Goal: Task Accomplishment & Management: Use online tool/utility

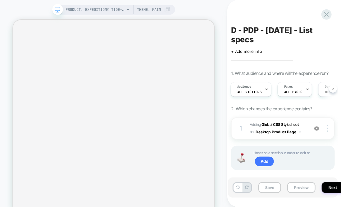
click at [256, 41] on span "D - PDP - Sept25 - List specs" at bounding box center [283, 34] width 104 height 19
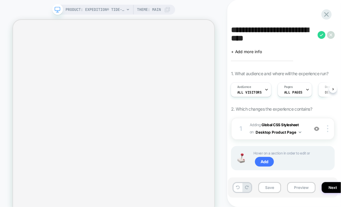
drag, startPoint x: 270, startPoint y: 40, endPoint x: 230, endPoint y: 32, distance: 40.7
click at [230, 32] on div "**********" at bounding box center [283, 103] width 110 height 195
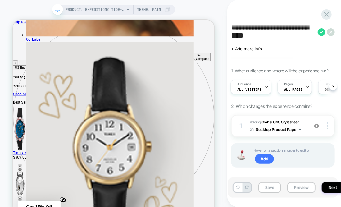
scroll to position [9, 0]
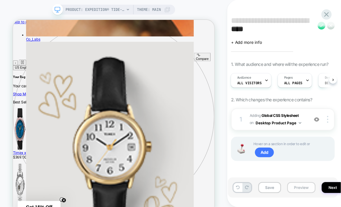
click at [301, 187] on button "Preview" at bounding box center [302, 187] width 28 height 11
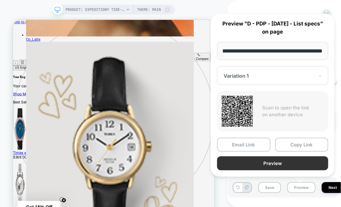
scroll to position [0, 0]
click at [298, 160] on button "Preview" at bounding box center [272, 163] width 111 height 14
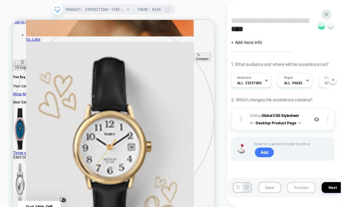
click at [292, 185] on button "Preview" at bounding box center [302, 187] width 28 height 11
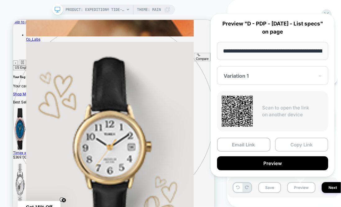
click at [309, 146] on button "Copy Link" at bounding box center [301, 145] width 53 height 14
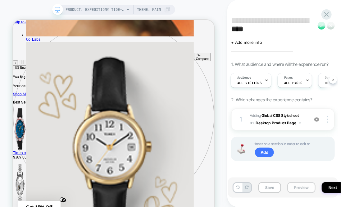
click at [292, 186] on button "Preview" at bounding box center [302, 187] width 28 height 11
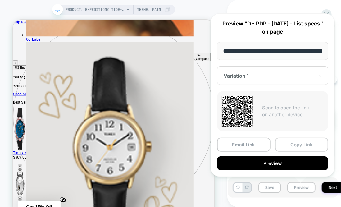
click at [298, 145] on button "Copy Link" at bounding box center [301, 145] width 53 height 14
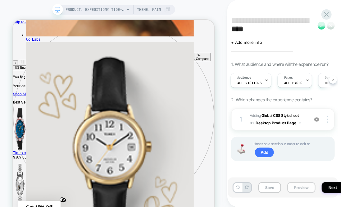
click at [306, 187] on button "Preview" at bounding box center [302, 187] width 28 height 11
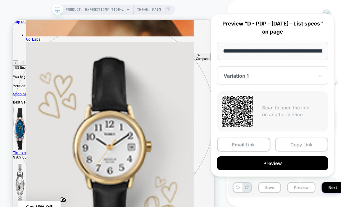
click at [311, 146] on button "Copy Link" at bounding box center [301, 145] width 53 height 14
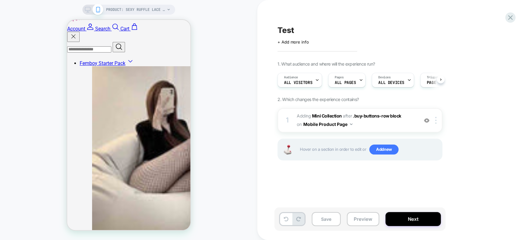
scroll to position [345, 0]
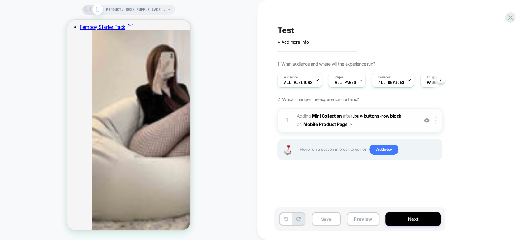
click at [387, 127] on span "#_loomi_addon_1757839360798 Adding Mini Collection AFTER .buy-buttons-row block…" at bounding box center [356, 120] width 118 height 17
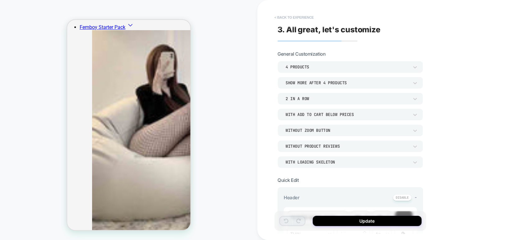
click at [275, 16] on button "< Back to experience" at bounding box center [293, 17] width 45 height 10
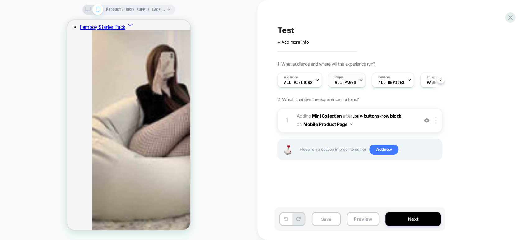
scroll to position [0, 0]
click at [387, 125] on span "#_loomi_addon_1757839360798 Adding Mini Collection AFTER .buy-buttons-row block…" at bounding box center [356, 120] width 118 height 17
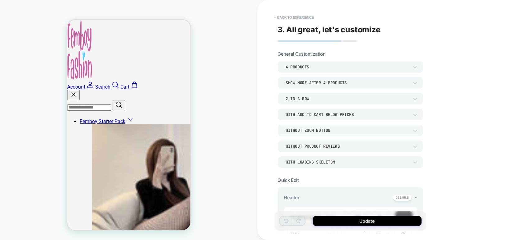
scroll to position [242, 0]
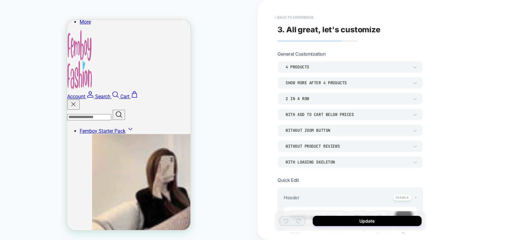
click at [276, 16] on button "< Back to experience" at bounding box center [293, 17] width 45 height 10
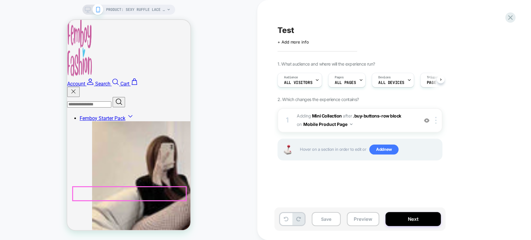
scroll to position [276, 0]
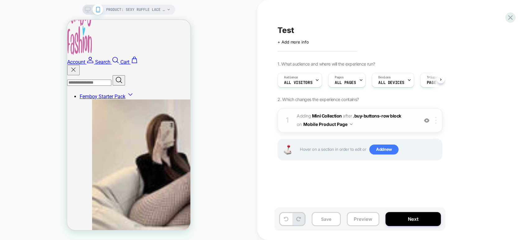
click at [434, 121] on div at bounding box center [437, 120] width 10 height 7
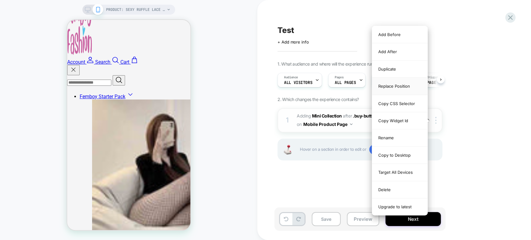
click at [393, 85] on div "Replace Position" at bounding box center [399, 86] width 55 height 17
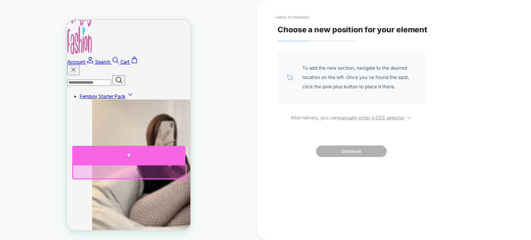
click at [127, 152] on div at bounding box center [128, 155] width 113 height 19
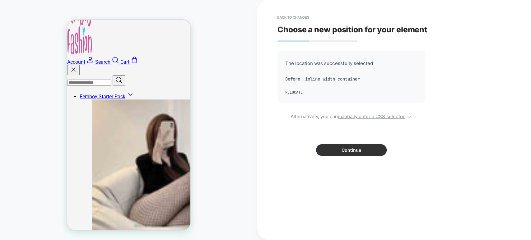
click at [321, 153] on button "Continue" at bounding box center [351, 150] width 71 height 12
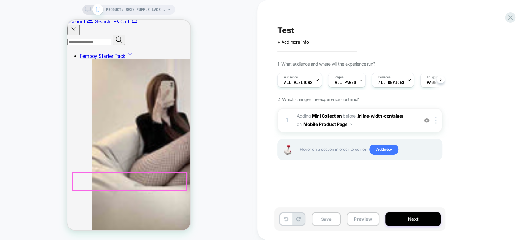
scroll to position [311, 0]
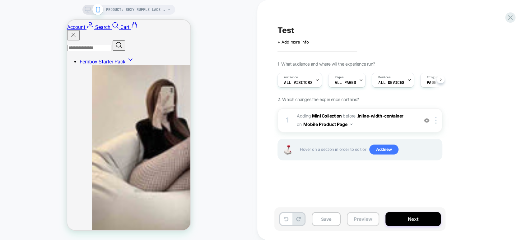
click at [354, 221] on button "Preview" at bounding box center [363, 219] width 32 height 14
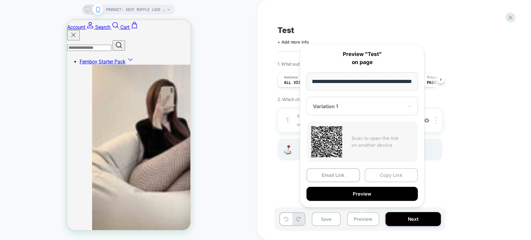
scroll to position [0, 0]
click at [391, 176] on button "Copy Link" at bounding box center [390, 175] width 53 height 14
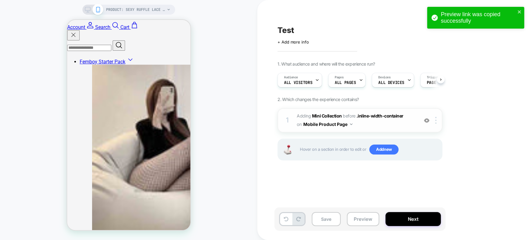
click at [382, 125] on span "#_loomi_addon_1757839360798 Adding Mini Collection BEFORE .inline-width-contain…" at bounding box center [356, 120] width 118 height 17
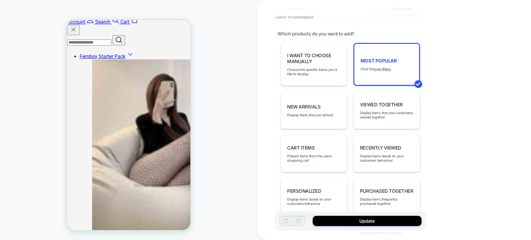
scroll to position [311, 0]
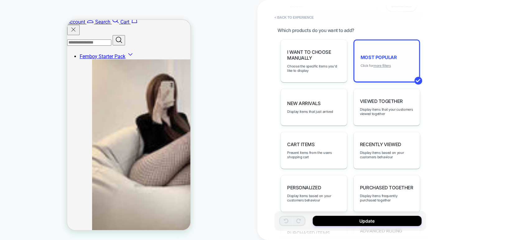
click at [389, 64] on u "more filters" at bounding box center [381, 65] width 17 height 4
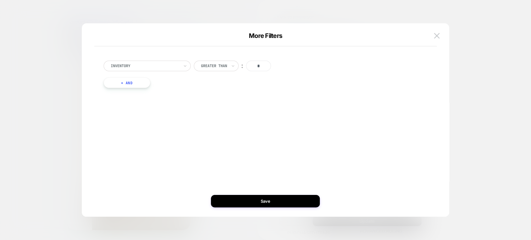
click at [260, 67] on input "*" at bounding box center [258, 66] width 25 height 11
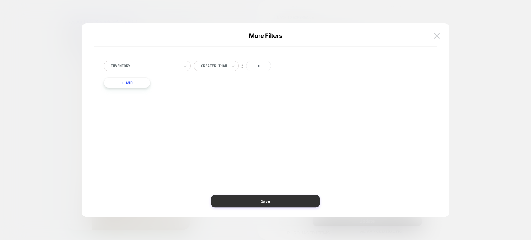
type input "*"
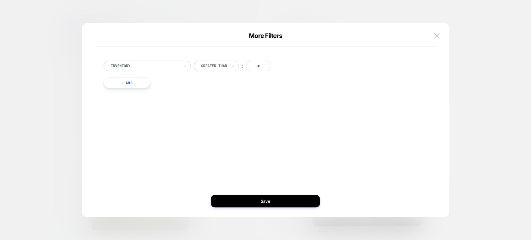
click at [253, 201] on button "Save" at bounding box center [265, 201] width 109 height 12
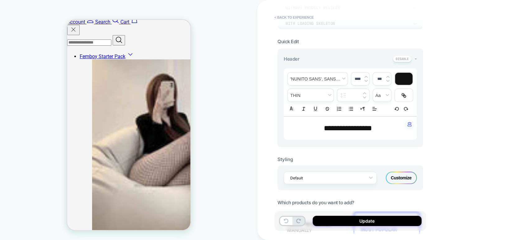
scroll to position [138, 0]
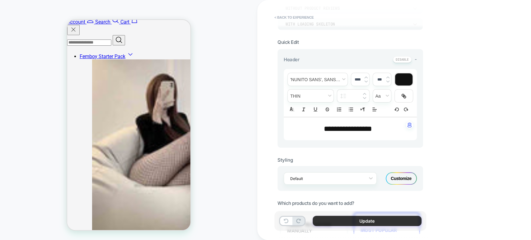
click at [340, 220] on button "Update" at bounding box center [366, 221] width 109 height 10
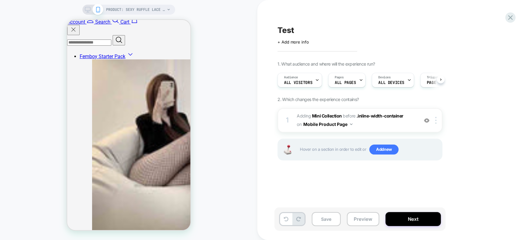
scroll to position [0, 0]
click at [436, 121] on img at bounding box center [435, 120] width 1 height 7
click at [437, 122] on div at bounding box center [437, 120] width 10 height 7
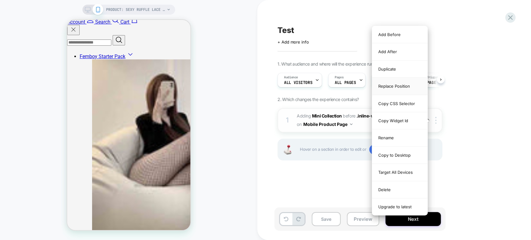
click at [397, 85] on div "Replace Position" at bounding box center [399, 86] width 55 height 17
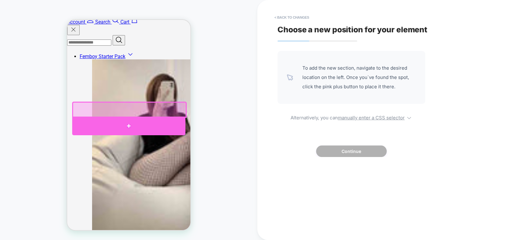
click at [127, 125] on div at bounding box center [128, 126] width 113 height 19
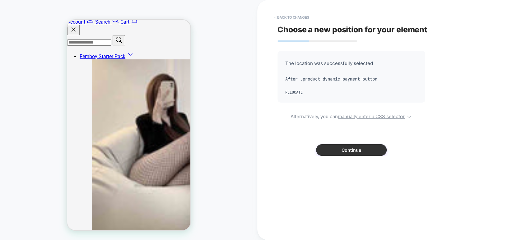
click at [328, 149] on button "Continue" at bounding box center [351, 150] width 71 height 12
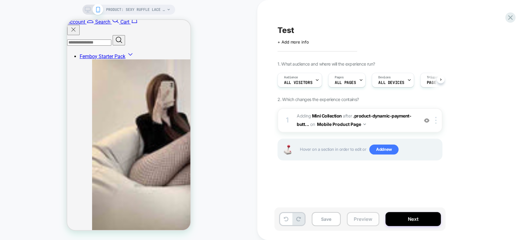
click at [361, 217] on button "Preview" at bounding box center [363, 219] width 32 height 14
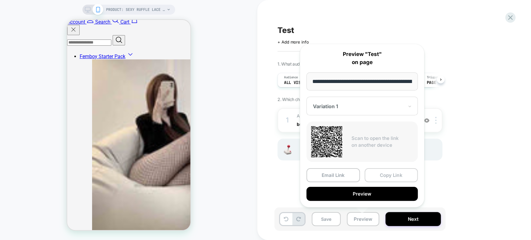
click at [384, 174] on button "Copy Link" at bounding box center [390, 175] width 53 height 14
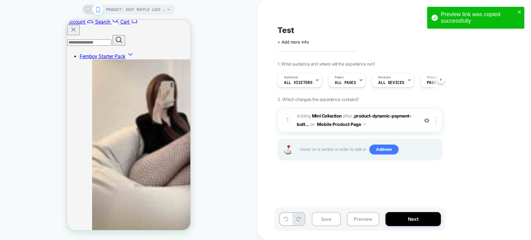
click at [384, 124] on span "#_loomi_addon_1757839360798 Adding Mini Collection AFTER .product-dynamic-payme…" at bounding box center [356, 120] width 118 height 17
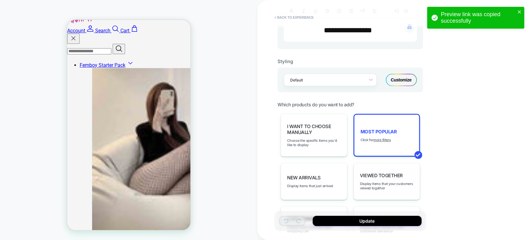
scroll to position [242, 0]
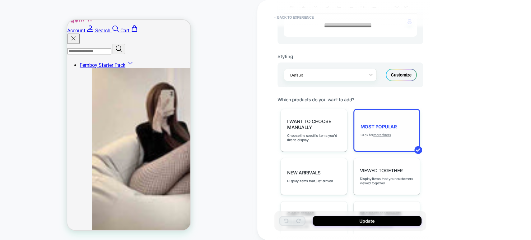
click at [386, 133] on u "more filters" at bounding box center [381, 135] width 17 height 4
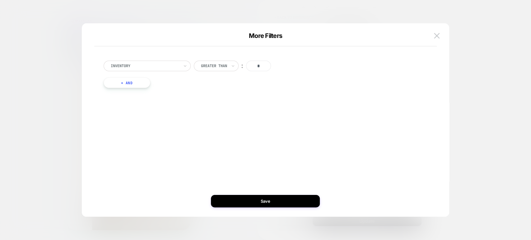
click at [172, 68] on div at bounding box center [145, 66] width 68 height 6
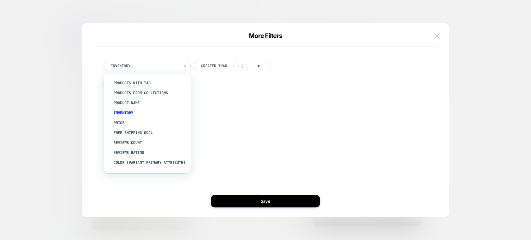
click at [228, 65] on div "Greater Than" at bounding box center [213, 65] width 27 height 7
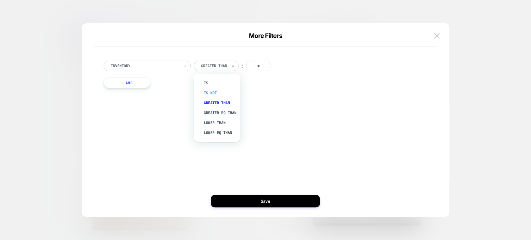
click at [222, 94] on div "Is not" at bounding box center [220, 93] width 40 height 10
click at [244, 67] on input "*" at bounding box center [245, 66] width 25 height 11
click at [247, 67] on input "*" at bounding box center [245, 66] width 25 height 11
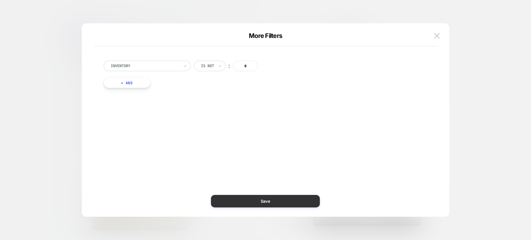
type input "*"
click at [274, 196] on button "Save" at bounding box center [265, 201] width 109 height 12
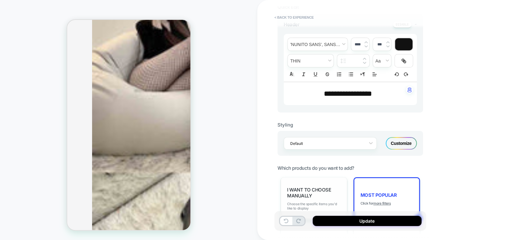
scroll to position [173, 0]
click at [393, 181] on div "Most Popular Click for more filters" at bounding box center [386, 199] width 67 height 43
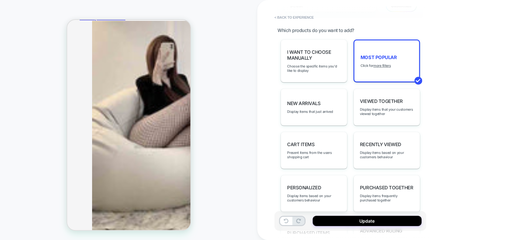
scroll to position [377, 0]
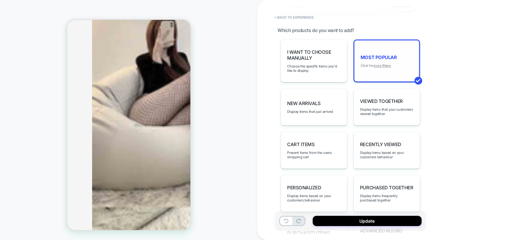
click at [384, 63] on u "more filters" at bounding box center [381, 65] width 17 height 4
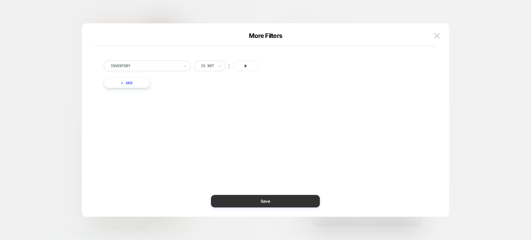
click at [271, 201] on button "Save" at bounding box center [265, 201] width 109 height 12
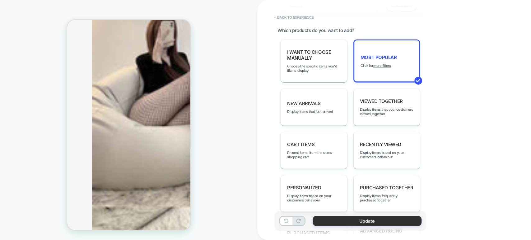
click at [330, 219] on button "Update" at bounding box center [366, 221] width 109 height 10
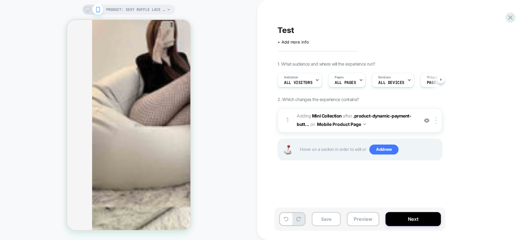
scroll to position [0, 0]
drag, startPoint x: 358, startPoint y: 218, endPoint x: 328, endPoint y: 189, distance: 41.6
click at [328, 189] on div "Test Click to edit experience details + Add more info 1. What audience and wher…" at bounding box center [390, 120] width 233 height 228
click at [369, 217] on button "Preview" at bounding box center [363, 219] width 32 height 14
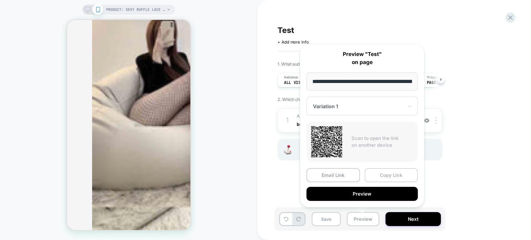
click at [391, 172] on button "Copy Link" at bounding box center [390, 175] width 53 height 14
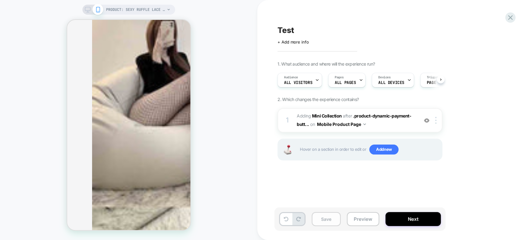
click at [328, 221] on button "Save" at bounding box center [326, 219] width 29 height 14
click at [299, 30] on div "Test" at bounding box center [390, 29] width 227 height 9
drag, startPoint x: 296, startPoint y: 30, endPoint x: 279, endPoint y: 28, distance: 17.5
click at [279, 28] on textarea "****" at bounding box center [290, 29] width 27 height 9
click at [363, 218] on button "Preview" at bounding box center [363, 219] width 32 height 14
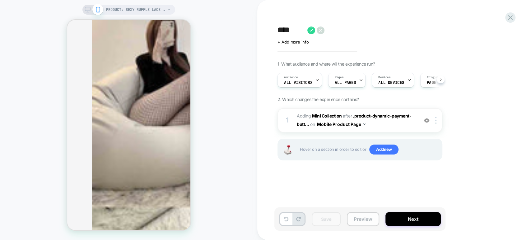
click at [363, 218] on button "Preview" at bounding box center [363, 219] width 32 height 14
click at [363, 219] on button "Preview" at bounding box center [363, 219] width 32 height 14
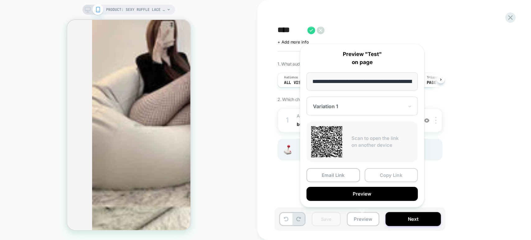
click at [390, 175] on button "Copy Link" at bounding box center [390, 175] width 53 height 14
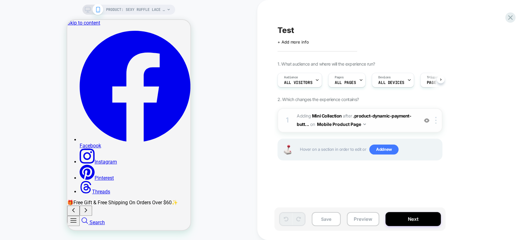
scroll to position [0, 20]
click at [385, 124] on span "#_loomi_addon_1757839360798 Adding Mini Collection AFTER .product-dynamic-payme…" at bounding box center [356, 120] width 118 height 17
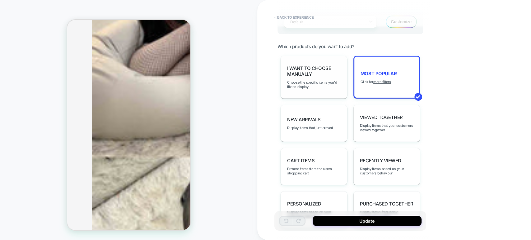
scroll to position [276, 0]
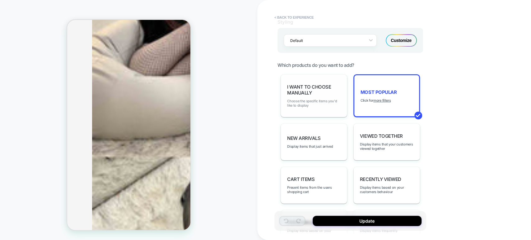
click at [326, 102] on span "Choose the specific items you'd like to display" at bounding box center [313, 103] width 53 height 9
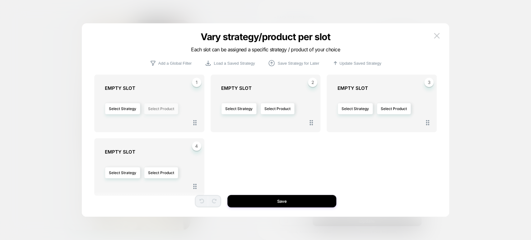
click at [159, 107] on button "Select Product" at bounding box center [161, 109] width 34 height 12
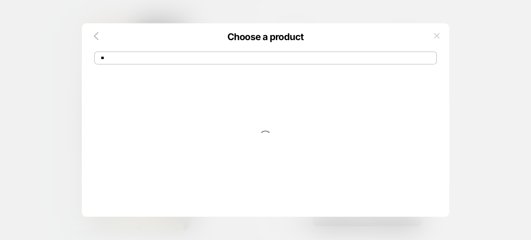
type input "*"
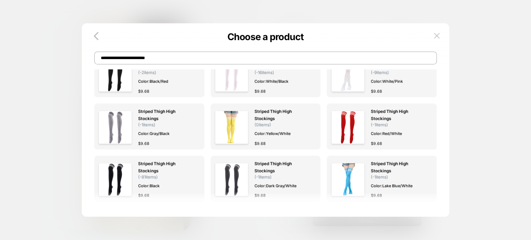
scroll to position [173, 0]
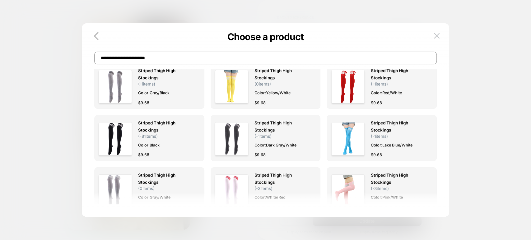
click at [164, 57] on input "**********" at bounding box center [265, 58] width 343 height 13
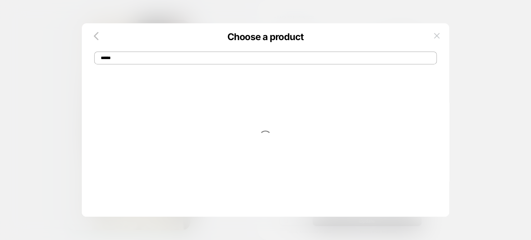
scroll to position [0, 0]
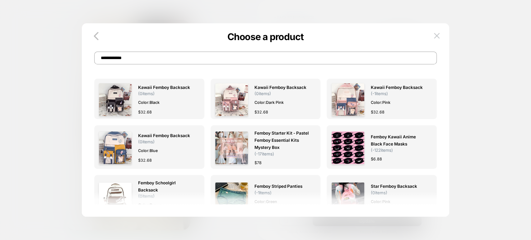
type input "**********"
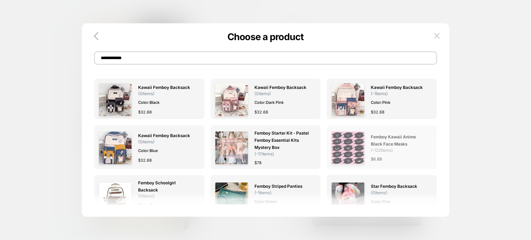
click at [399, 141] on span "Femboy Kawaii Anime Black Face Masks" at bounding box center [399, 140] width 56 height 14
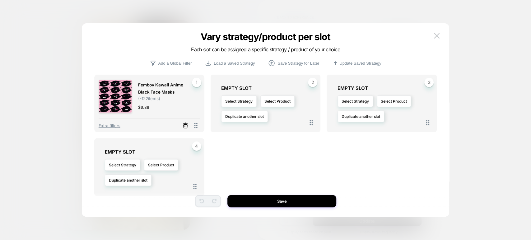
click at [187, 124] on line at bounding box center [185, 124] width 4 height 0
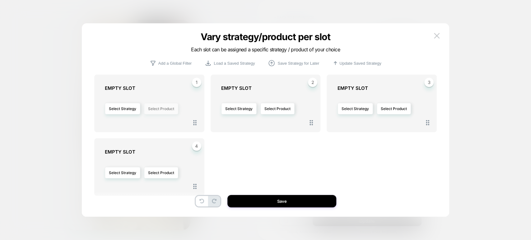
click at [159, 107] on button "Select Product" at bounding box center [161, 109] width 34 height 12
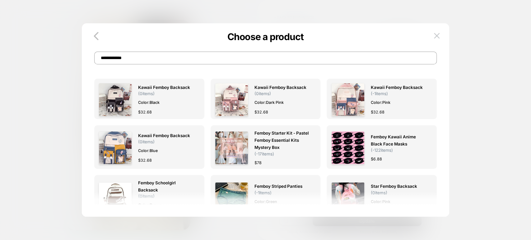
click at [164, 59] on input "**********" at bounding box center [265, 58] width 343 height 13
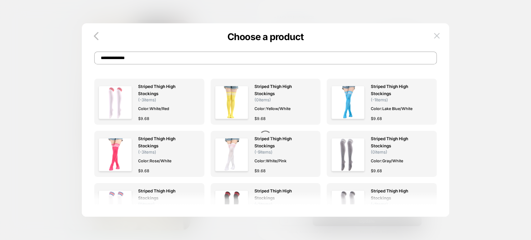
click at [149, 58] on input "**********" at bounding box center [265, 58] width 343 height 13
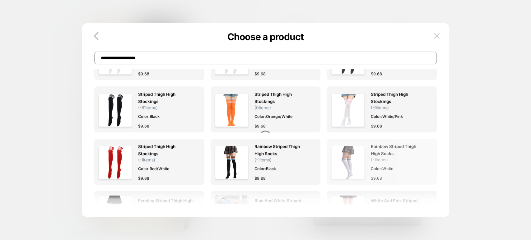
scroll to position [255, 0]
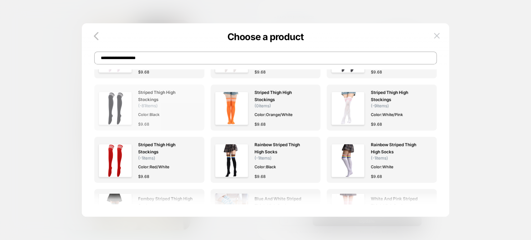
type input "**********"
click at [170, 110] on div "Striped Thigh High Stockings ( -81 items) Color: Black $ 9.68" at bounding box center [166, 108] width 56 height 39
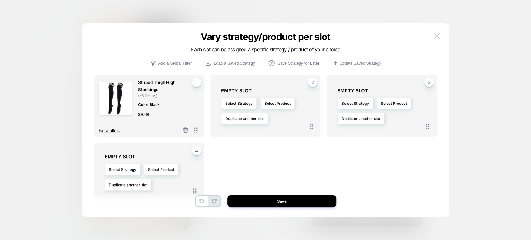
click at [112, 131] on span "Extra filters" at bounding box center [110, 130] width 22 height 5
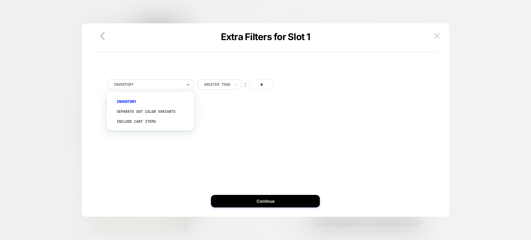
click at [185, 83] on div "Inventory" at bounding box center [150, 84] width 87 height 11
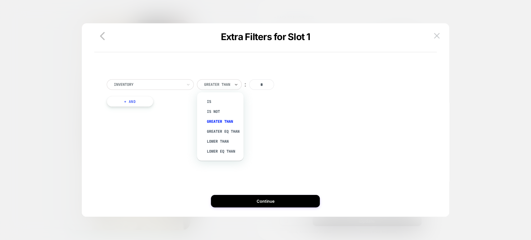
click at [220, 85] on div at bounding box center [217, 85] width 26 height 6
click at [217, 109] on div "Is not" at bounding box center [223, 112] width 40 height 10
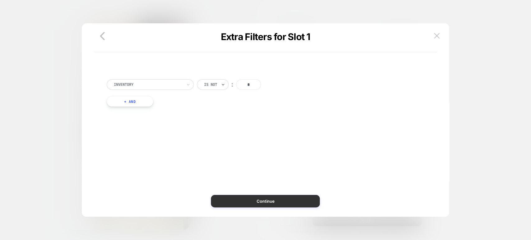
click at [221, 203] on button "Continue" at bounding box center [265, 201] width 109 height 12
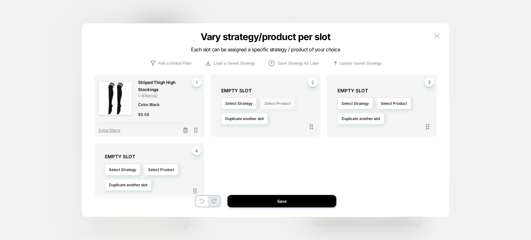
click at [284, 104] on button "Select Product" at bounding box center [277, 104] width 34 height 12
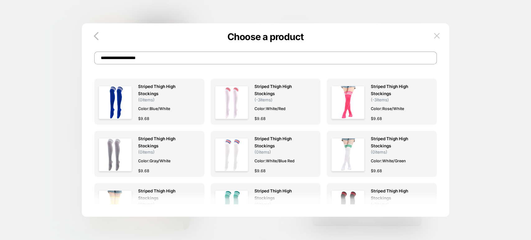
drag, startPoint x: 180, startPoint y: 59, endPoint x: 88, endPoint y: 63, distance: 91.5
click at [88, 63] on div "**********" at bounding box center [265, 51] width 367 height 25
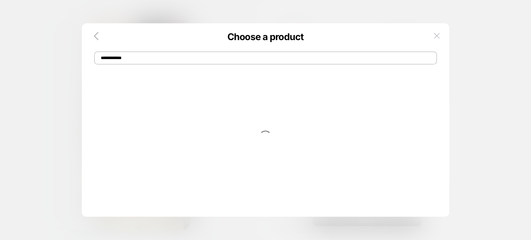
type input "**********"
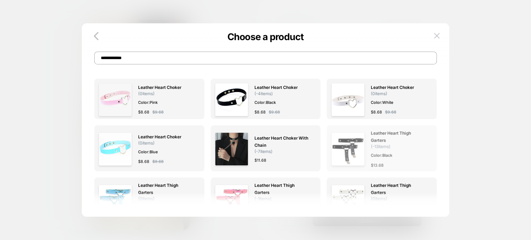
click at [409, 147] on span "Leather Heart Thigh Garters ( -13 items)" at bounding box center [399, 139] width 56 height 19
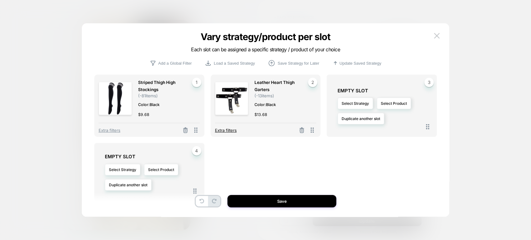
click at [232, 130] on span "Extra filters" at bounding box center [226, 130] width 22 height 5
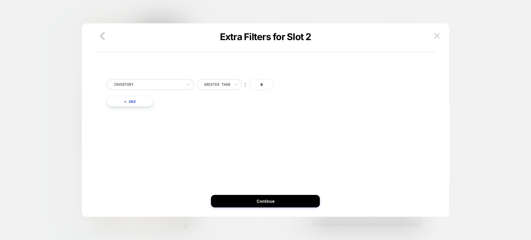
click at [219, 82] on div at bounding box center [217, 85] width 26 height 6
drag, startPoint x: 214, startPoint y: 111, endPoint x: 223, endPoint y: 111, distance: 8.4
click at [214, 111] on div "Is not" at bounding box center [223, 112] width 40 height 10
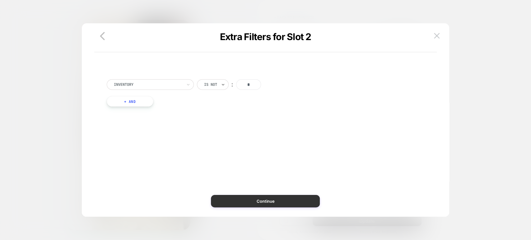
click at [244, 203] on button "Continue" at bounding box center [265, 201] width 109 height 12
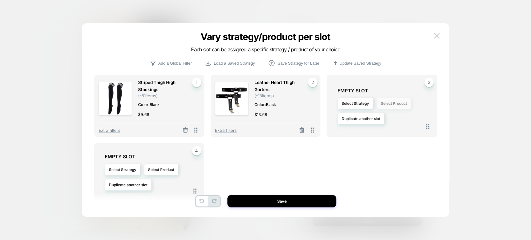
click at [393, 105] on button "Select Product" at bounding box center [394, 104] width 34 height 12
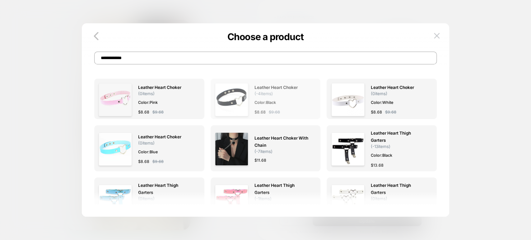
click at [285, 97] on div "Leather Heart Choker ( -4 items) Color: Black $ 8.68 $ 9.68" at bounding box center [282, 99] width 56 height 33
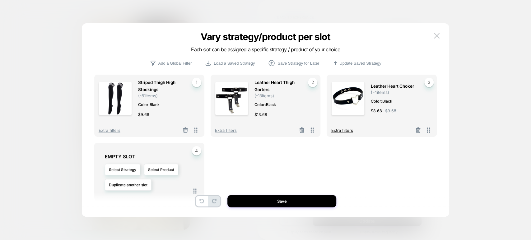
click at [346, 128] on span "Extra filters" at bounding box center [342, 130] width 22 height 5
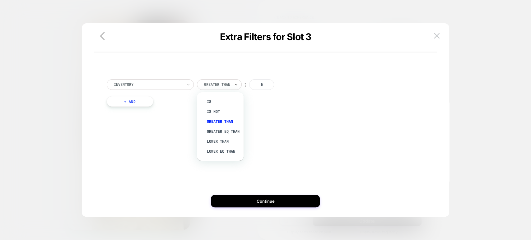
click at [229, 84] on div at bounding box center [217, 85] width 26 height 6
click at [216, 111] on div "Is not" at bounding box center [223, 112] width 40 height 10
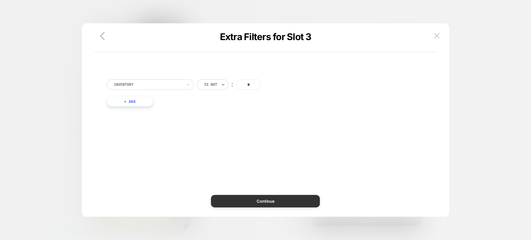
click at [252, 198] on button "Continue" at bounding box center [265, 201] width 109 height 12
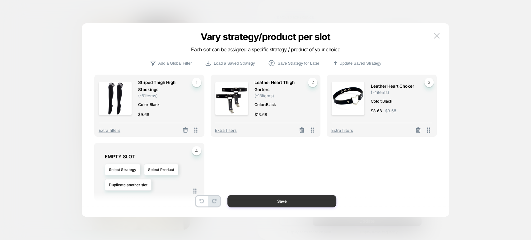
click at [276, 201] on button "Save" at bounding box center [281, 201] width 109 height 12
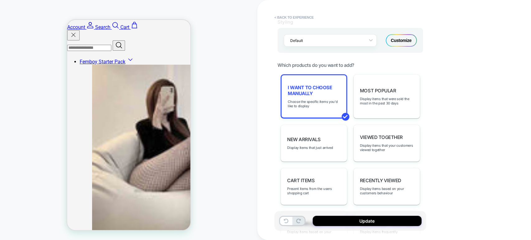
scroll to position [289, 0]
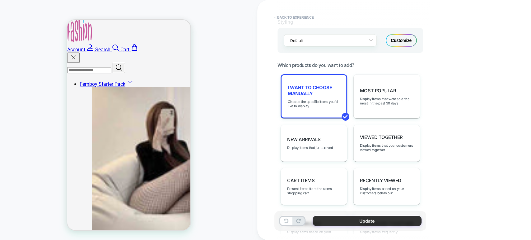
click at [354, 222] on button "Update" at bounding box center [366, 221] width 109 height 10
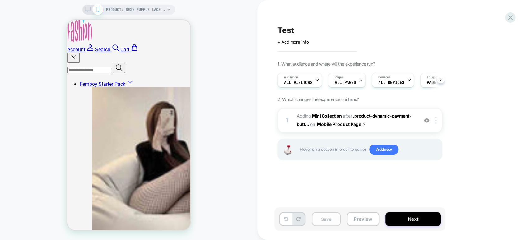
scroll to position [0, 0]
click at [328, 220] on button "Save" at bounding box center [326, 219] width 29 height 14
click at [369, 221] on button "Preview" at bounding box center [363, 219] width 32 height 14
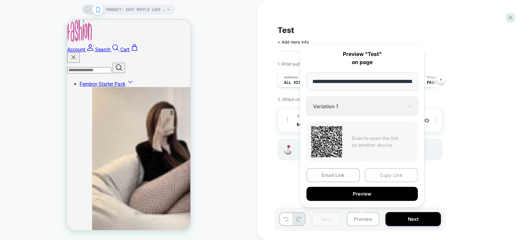
click at [389, 175] on button "Copy Link" at bounding box center [390, 175] width 53 height 14
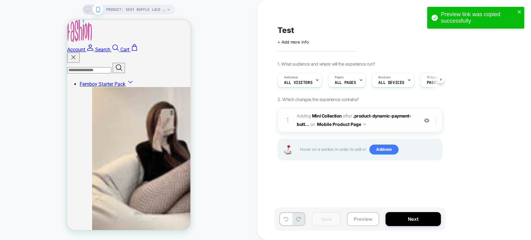
click at [436, 119] on div at bounding box center [437, 120] width 10 height 7
click at [483, 158] on div "1. What audience and where will the experience run? Audience All Visitors Pages…" at bounding box center [390, 118] width 227 height 115
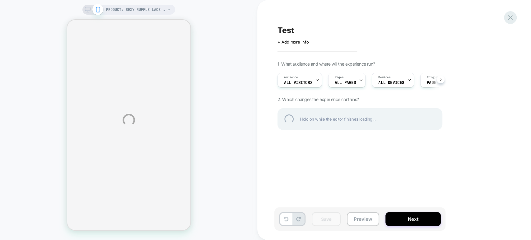
click at [510, 17] on div at bounding box center [510, 17] width 13 height 13
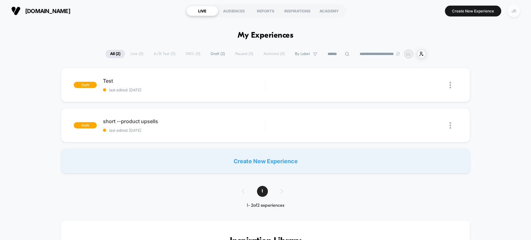
click at [514, 12] on div "JR" at bounding box center [513, 11] width 12 height 12
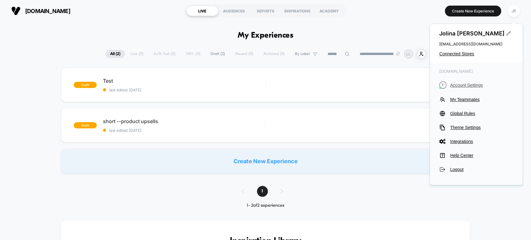
click at [472, 83] on span "Account Settings" at bounding box center [481, 85] width 63 height 5
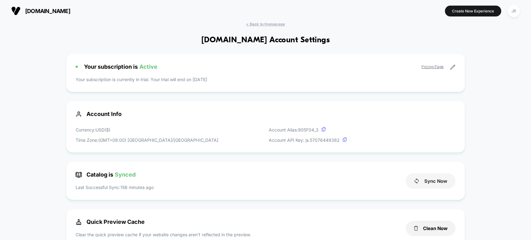
click at [428, 181] on button "Sync Now" at bounding box center [430, 181] width 50 height 16
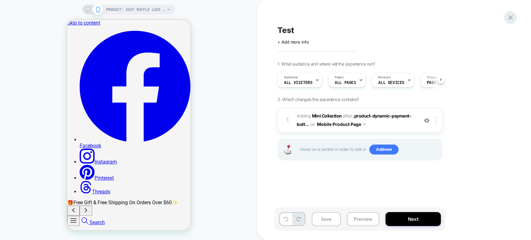
click at [510, 16] on icon at bounding box center [510, 17] width 8 height 8
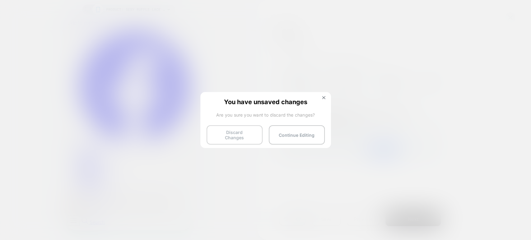
click at [244, 130] on button "Discard Changes" at bounding box center [234, 134] width 56 height 19
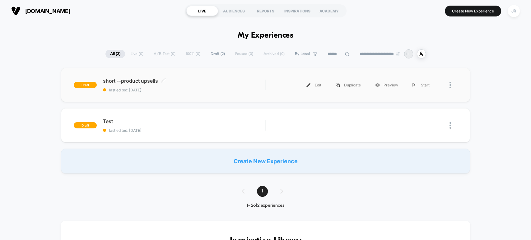
click at [189, 88] on span "last edited: [DATE]" at bounding box center [184, 90] width 162 height 5
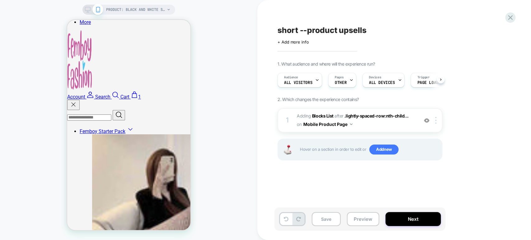
scroll to position [242, 0]
click at [381, 125] on span "#_loomi_addon_1758029217947 Adding Blocks List AFTER .lightly-spaced-row:nth-ch…" at bounding box center [356, 120] width 118 height 17
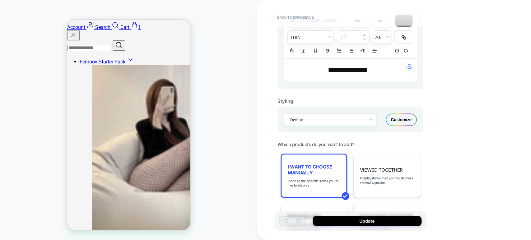
scroll to position [276, 0]
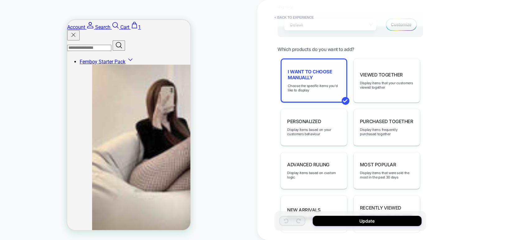
click at [318, 91] on div "I want to choose manually Choose the specific items you'd like to display" at bounding box center [313, 80] width 67 height 44
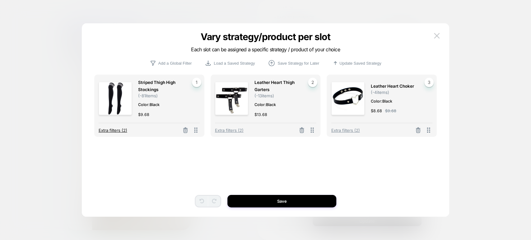
click at [118, 128] on span "Extra filters (2)" at bounding box center [113, 130] width 29 height 5
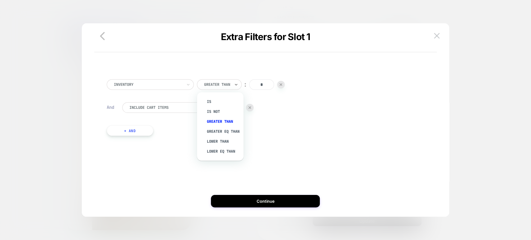
click at [219, 86] on div at bounding box center [217, 85] width 26 height 6
click at [180, 94] on div "Inventory Greater Than ︰ * And Include Cart Items ︰ no + And" at bounding box center [266, 109] width 324 height 78
click at [225, 84] on div at bounding box center [217, 85] width 26 height 6
click at [217, 109] on div "Is not" at bounding box center [223, 112] width 40 height 10
click at [244, 85] on input "*" at bounding box center [248, 84] width 25 height 11
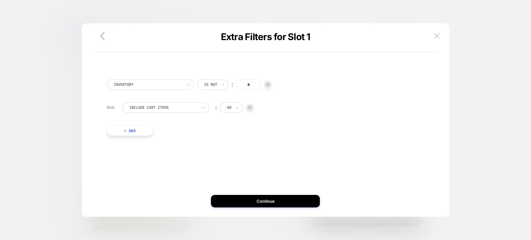
click at [215, 86] on div at bounding box center [210, 85] width 13 height 6
click at [282, 105] on div "Include Cart Items ︰ no" at bounding box center [273, 110] width 302 height 17
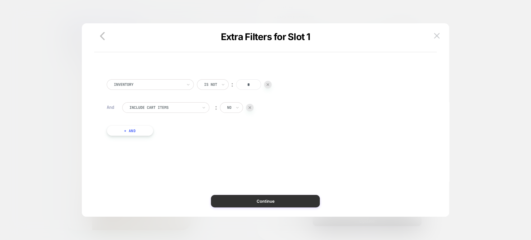
click at [268, 199] on button "Continue" at bounding box center [265, 201] width 109 height 12
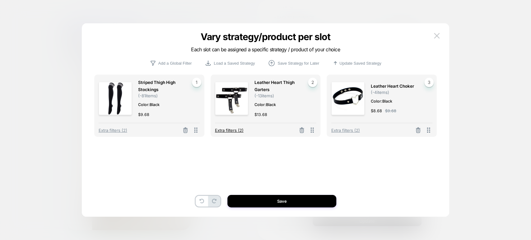
click at [226, 131] on span "Extra filters (2)" at bounding box center [229, 130] width 29 height 5
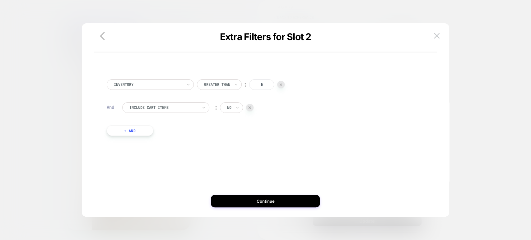
click at [223, 87] on div "Greater Than" at bounding box center [216, 84] width 27 height 7
click at [219, 108] on div "Is not" at bounding box center [223, 112] width 40 height 10
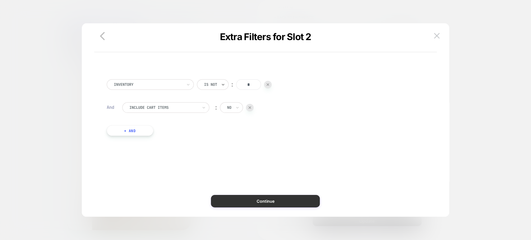
click at [244, 201] on button "Continue" at bounding box center [265, 201] width 109 height 12
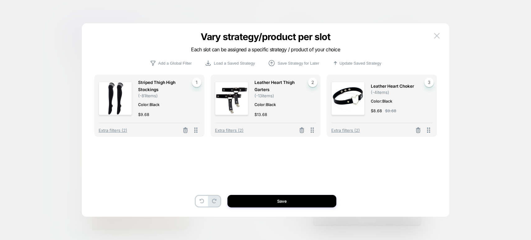
click at [399, 111] on div "$ 8.68 $ 9.68" at bounding box center [399, 111] width 56 height 7
click at [354, 128] on span "Extra filters (2)" at bounding box center [345, 130] width 29 height 5
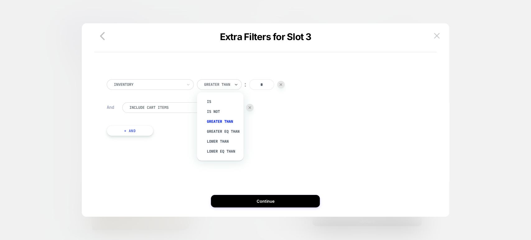
click at [233, 84] on div "Greater Than" at bounding box center [219, 84] width 45 height 11
click at [224, 108] on div "Is not" at bounding box center [223, 112] width 40 height 10
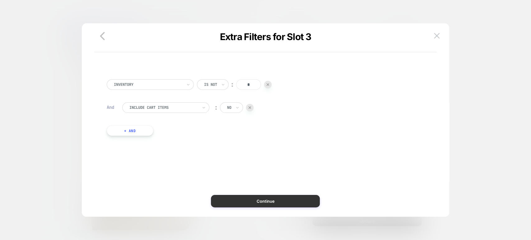
click at [262, 196] on button "Continue" at bounding box center [265, 201] width 109 height 12
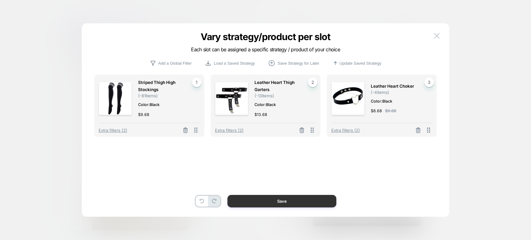
click at [270, 196] on button "Save" at bounding box center [281, 201] width 109 height 12
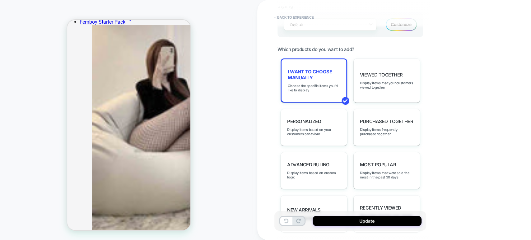
scroll to position [346, 0]
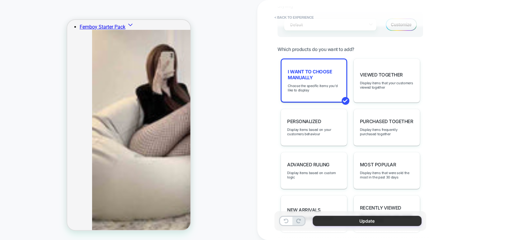
click at [323, 218] on button "Update" at bounding box center [366, 221] width 109 height 10
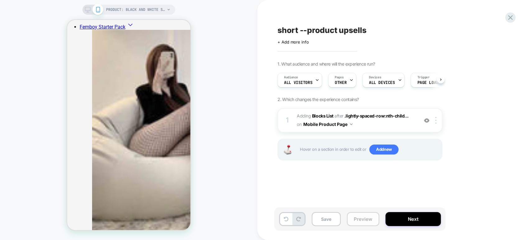
scroll to position [0, 0]
click at [333, 219] on button "Save" at bounding box center [326, 219] width 29 height 14
click at [362, 220] on button "Preview" at bounding box center [363, 219] width 32 height 14
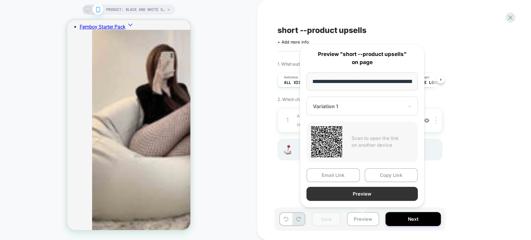
click at [391, 190] on button "Preview" at bounding box center [361, 194] width 111 height 14
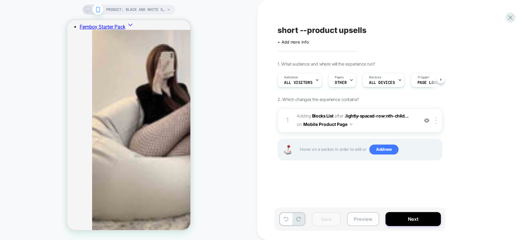
click at [360, 222] on button "Preview" at bounding box center [363, 219] width 32 height 14
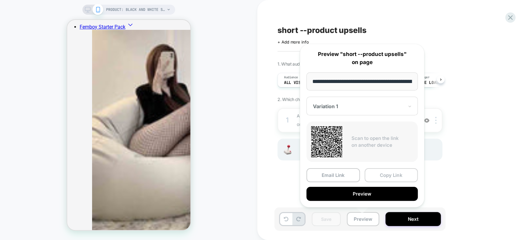
click at [402, 174] on button "Copy Link" at bounding box center [390, 175] width 53 height 14
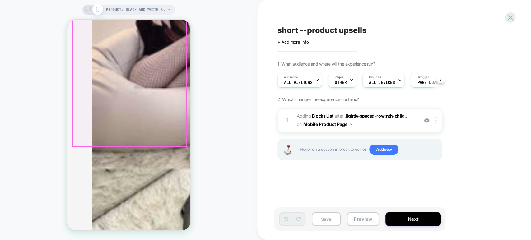
scroll to position [424, 0]
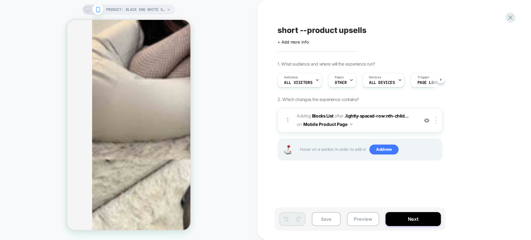
click at [387, 123] on span "#_loomi_addon_1758029217947 Adding Blocks List AFTER .lightly-spaced-row:nth-ch…" at bounding box center [356, 120] width 118 height 17
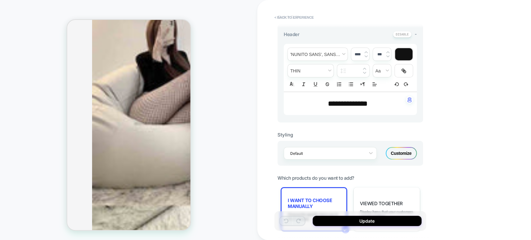
scroll to position [173, 0]
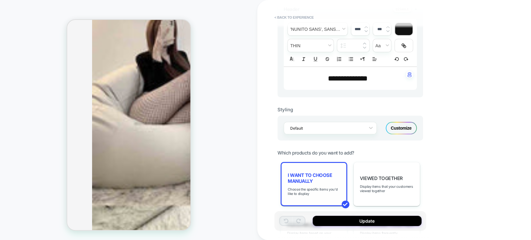
click at [338, 173] on span "I want to choose manually" at bounding box center [314, 178] width 52 height 12
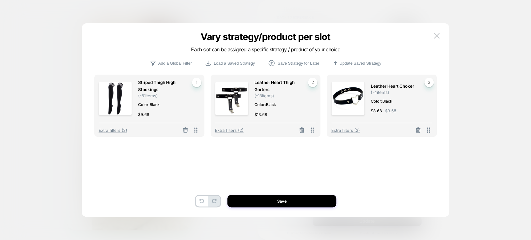
click at [409, 106] on div "Leather Heart Choker ( -4 items) Color: Black $ 8.68 $ 9.68" at bounding box center [399, 98] width 56 height 39
click at [338, 131] on span "Extra filters (2)" at bounding box center [345, 130] width 29 height 5
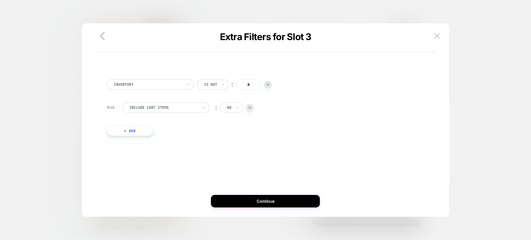
drag, startPoint x: 87, startPoint y: 29, endPoint x: 350, endPoint y: 146, distance: 288.2
click at [477, 42] on div at bounding box center [265, 120] width 531 height 240
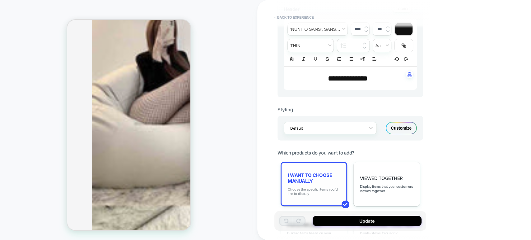
click at [321, 192] on span "Choose the specific items you'd like to display" at bounding box center [314, 191] width 52 height 9
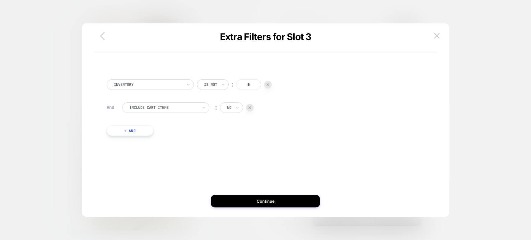
click at [102, 37] on icon "button" at bounding box center [102, 36] width 5 height 8
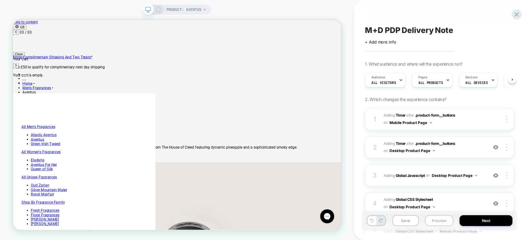
click at [437, 220] on button "Preview" at bounding box center [439, 220] width 28 height 11
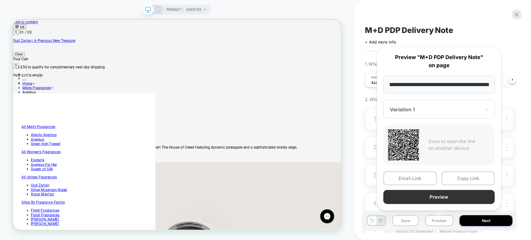
click at [457, 195] on button "Preview" at bounding box center [438, 197] width 111 height 14
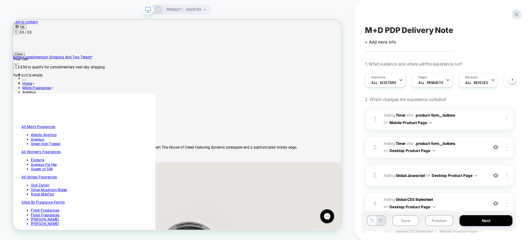
click at [463, 121] on span "#_loomi_addon_1757953368946 Adding Timer AFTER .product-form__buttons .product-…" at bounding box center [433, 119] width 101 height 15
click at [469, 147] on span "#_loomi_addon_1757954681381 Adding Timer AFTER .product-form__buttons .product-…" at bounding box center [433, 147] width 101 height 15
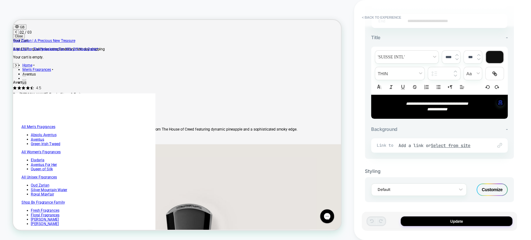
scroll to position [0, 224]
click at [490, 185] on div "Customize" at bounding box center [491, 189] width 31 height 12
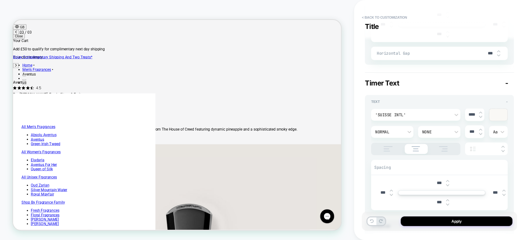
scroll to position [53, 0]
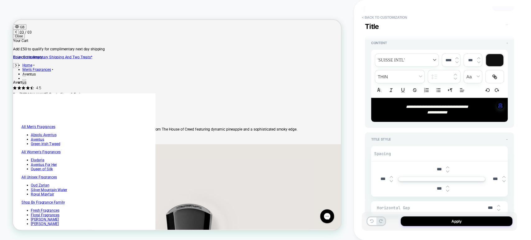
type textarea "*"
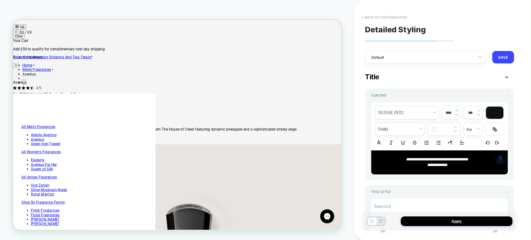
click at [365, 16] on button "< Back to customization" at bounding box center [383, 17] width 51 height 10
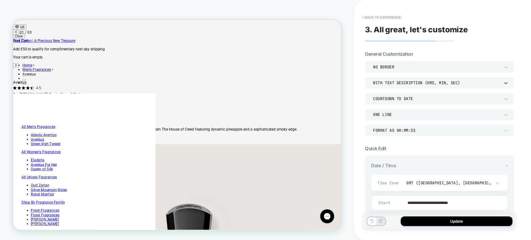
click at [463, 86] on div "WITH TEXT DESCRIPTION (HRS, MIN, SEC)" at bounding box center [436, 83] width 133 height 7
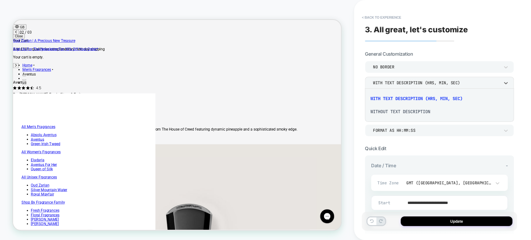
scroll to position [0, 224]
click at [324, 7] on div at bounding box center [265, 120] width 531 height 240
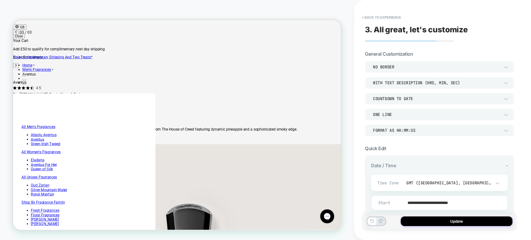
scroll to position [0, 447]
drag, startPoint x: 12, startPoint y: 18, endPoint x: 343, endPoint y: 233, distance: 394.4
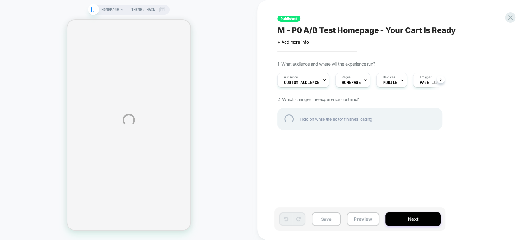
click at [358, 222] on div "HOMEPAGE Theme: MAIN Published M - P0 A/B Test Homepage - Your Cart Is Ready Cl…" at bounding box center [265, 120] width 531 height 240
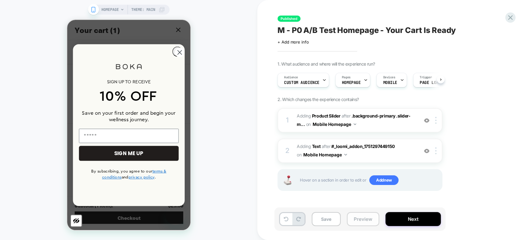
click at [363, 222] on button "Preview" at bounding box center [363, 219] width 32 height 14
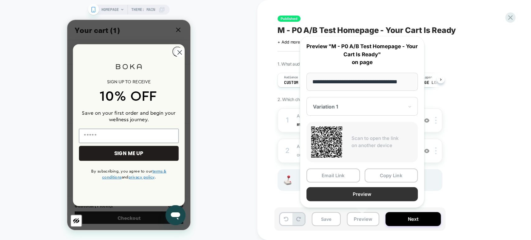
click at [379, 192] on button "Preview" at bounding box center [361, 194] width 111 height 14
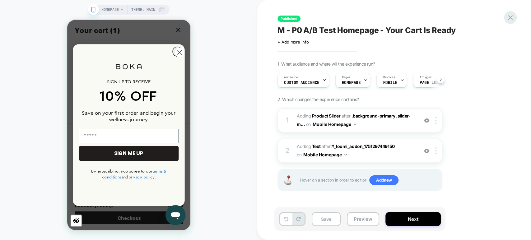
click at [508, 16] on icon at bounding box center [510, 17] width 8 height 8
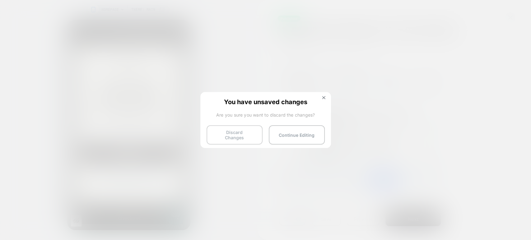
click at [235, 131] on button "Discard Changes" at bounding box center [234, 134] width 56 height 19
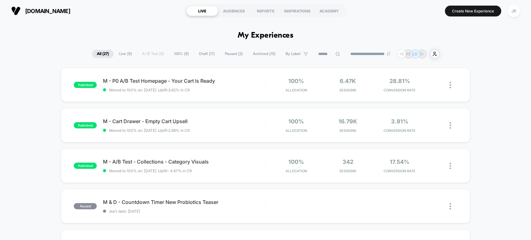
click at [328, 56] on input at bounding box center [328, 53] width 31 height 7
paste input "**********"
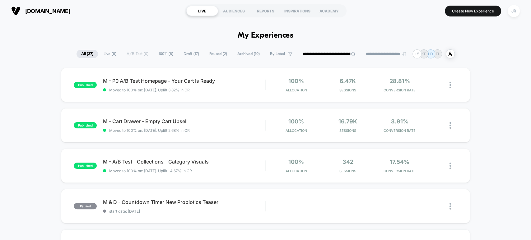
scroll to position [0, 17]
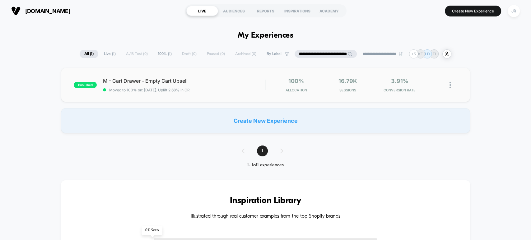
type input "**********"
click at [230, 91] on span "Moved to 100% on: 9/12/2025 . Uplift: 2.68% in CR" at bounding box center [184, 90] width 162 height 5
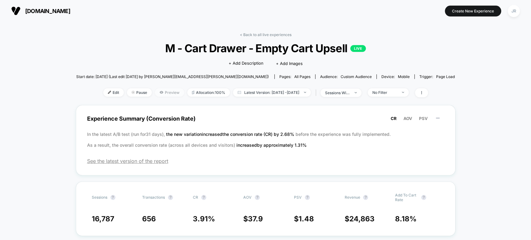
click at [155, 91] on span "Preview" at bounding box center [169, 92] width 29 height 8
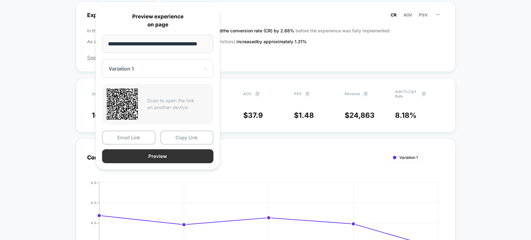
click at [164, 156] on button "Preview" at bounding box center [157, 156] width 111 height 14
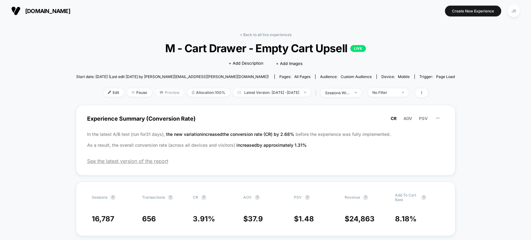
click at [155, 91] on span "Preview" at bounding box center [169, 92] width 29 height 8
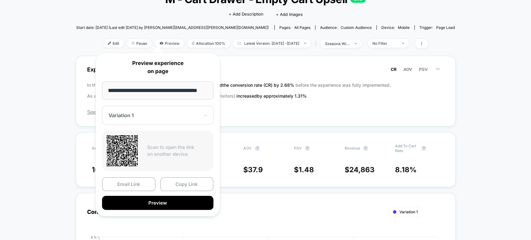
scroll to position [104, 0]
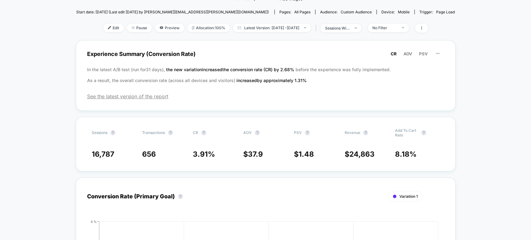
scroll to position [0, 0]
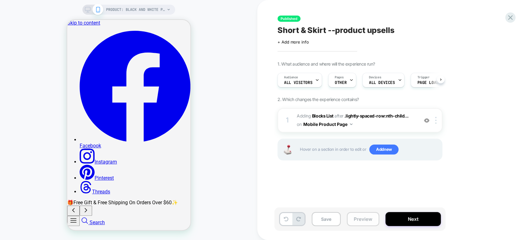
click at [355, 218] on button "Preview" at bounding box center [363, 219] width 32 height 14
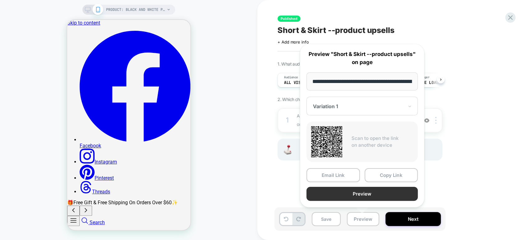
click at [376, 191] on button "Preview" at bounding box center [361, 194] width 111 height 14
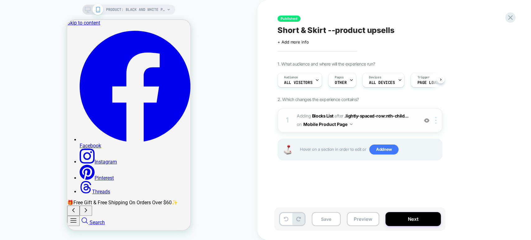
click at [387, 123] on span "#_loomi_addon_1758029217947 Adding Blocks List AFTER .lightly-spaced-row:nth-ch…" at bounding box center [356, 120] width 118 height 17
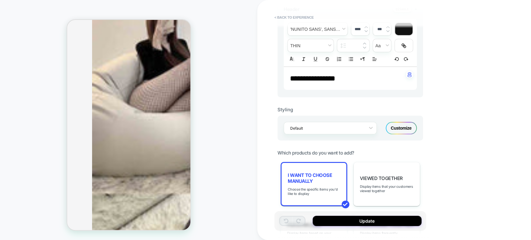
scroll to position [276, 0]
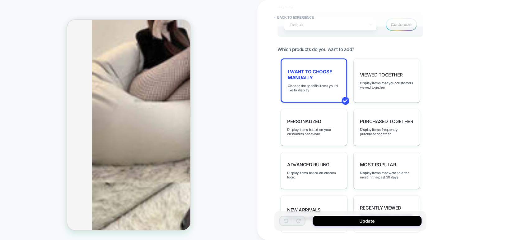
click at [333, 91] on div "I want to choose manually Choose the specific items you'd like to display" at bounding box center [313, 80] width 67 height 44
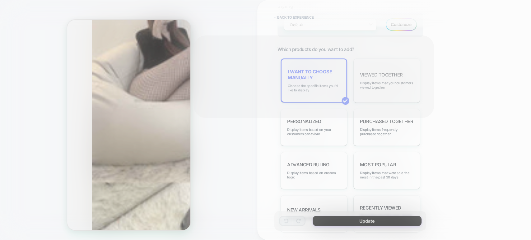
scroll to position [411, 0]
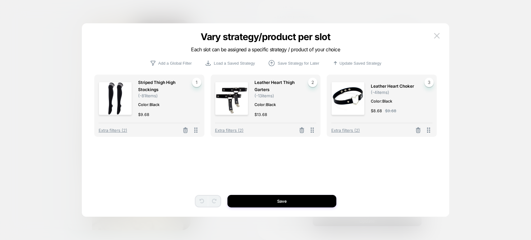
click at [183, 113] on div "$ 9.68" at bounding box center [166, 114] width 56 height 7
click at [438, 32] on button at bounding box center [436, 35] width 9 height 9
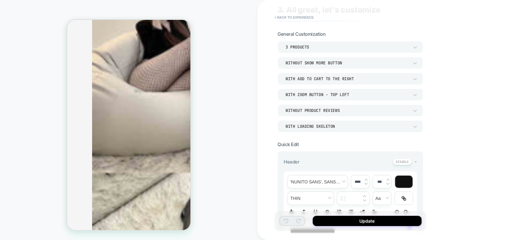
scroll to position [0, 0]
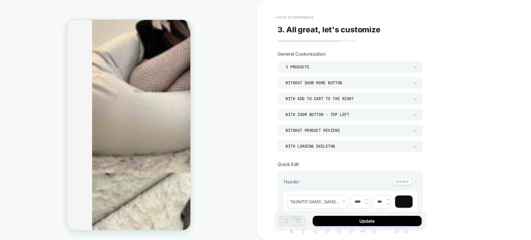
click at [293, 18] on button "< Back to experience" at bounding box center [293, 17] width 45 height 10
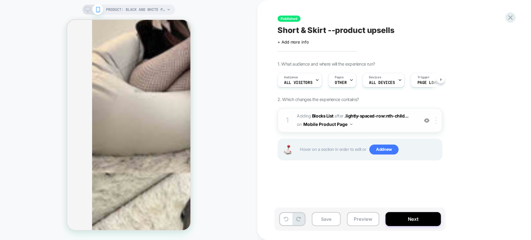
click at [435, 119] on img at bounding box center [435, 120] width 1 height 7
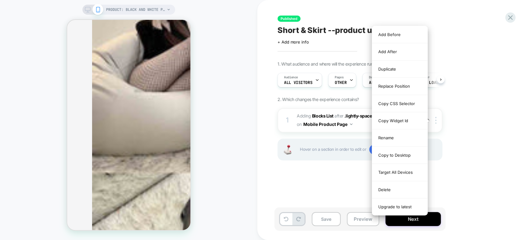
click at [475, 105] on div "1. What audience and where will the experience run? Audience All Visitors Pages…" at bounding box center [390, 118] width 227 height 115
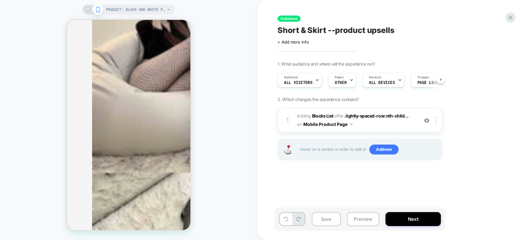
click at [314, 190] on div "Published Short & Skirt --product upsells Click to edit experience details + Ad…" at bounding box center [390, 120] width 233 height 228
click at [434, 121] on div at bounding box center [437, 120] width 10 height 7
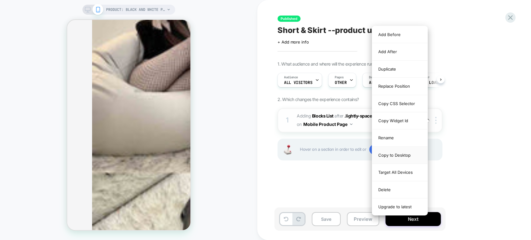
click at [406, 153] on div "Copy to Desktop" at bounding box center [399, 155] width 55 height 17
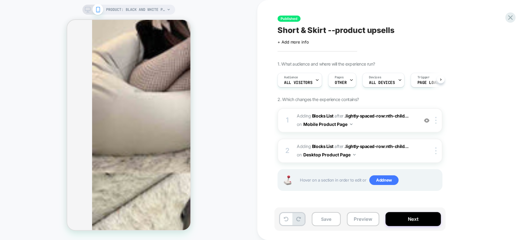
click at [89, 10] on icon at bounding box center [88, 10] width 6 height 6
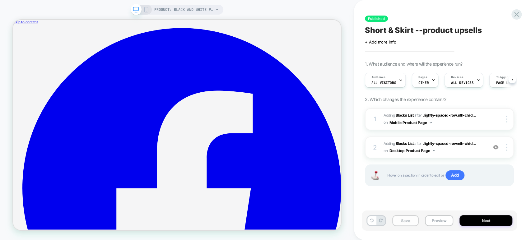
click at [410, 219] on button "Save" at bounding box center [405, 220] width 26 height 11
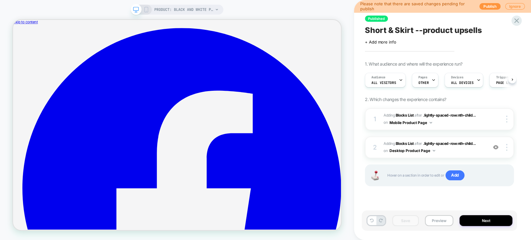
click at [305, 240] on div at bounding box center [265, 240] width 531 height 0
click at [438, 218] on button "Preview" at bounding box center [439, 220] width 28 height 11
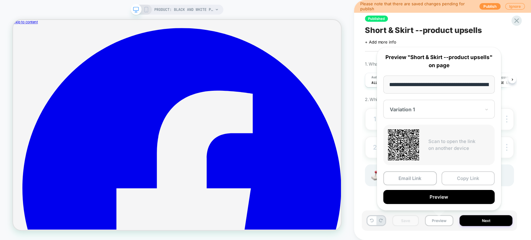
click at [464, 178] on button "Copy Link" at bounding box center [467, 178] width 53 height 14
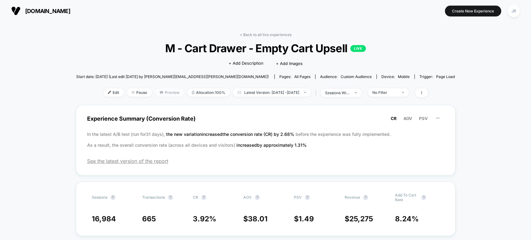
click at [159, 93] on icon at bounding box center [161, 92] width 4 height 4
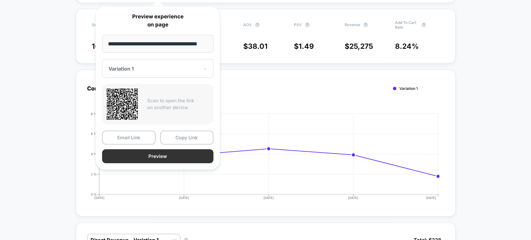
click at [173, 155] on button "Preview" at bounding box center [157, 156] width 111 height 14
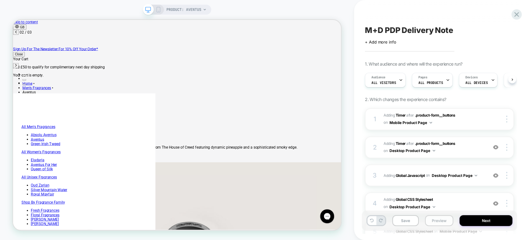
click at [435, 223] on button "Preview" at bounding box center [439, 220] width 28 height 11
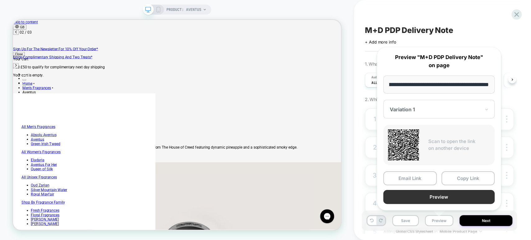
scroll to position [0, 348]
click at [455, 195] on button "Preview" at bounding box center [438, 197] width 111 height 14
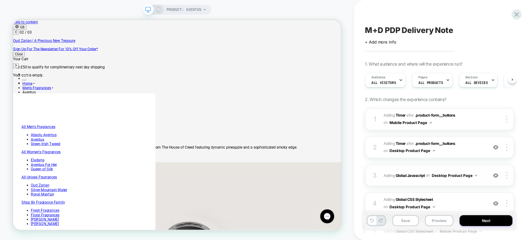
scroll to position [0, 224]
click at [457, 31] on div "M+D PDP Delivery Note" at bounding box center [439, 29] width 149 height 9
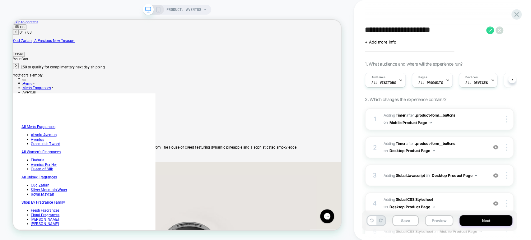
drag, startPoint x: 455, startPoint y: 29, endPoint x: 365, endPoint y: 33, distance: 90.6
click at [365, 33] on textarea "**********" at bounding box center [424, 29] width 118 height 9
click at [438, 221] on button "Preview" at bounding box center [439, 220] width 28 height 11
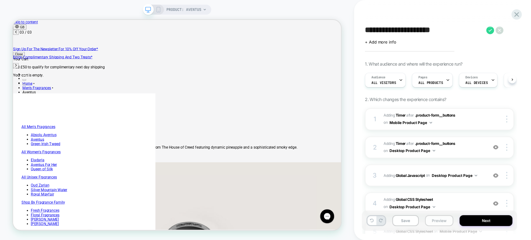
click at [438, 221] on button "Preview" at bounding box center [439, 220] width 28 height 11
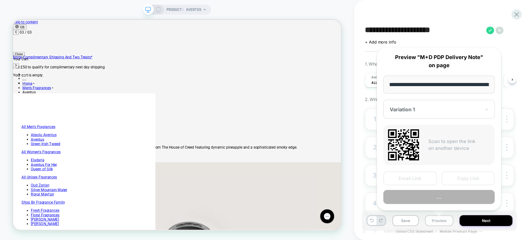
scroll to position [0, 82]
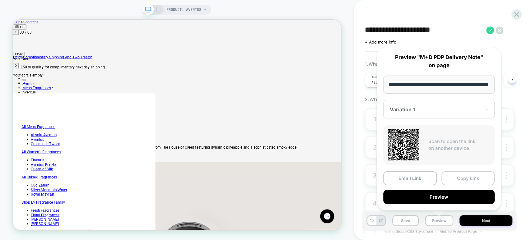
click at [455, 178] on button "Copy Link" at bounding box center [467, 178] width 53 height 14
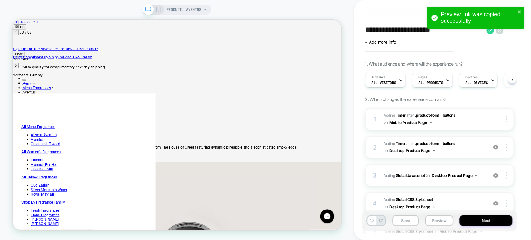
scroll to position [0, 410]
